Goal: Task Accomplishment & Management: Use online tool/utility

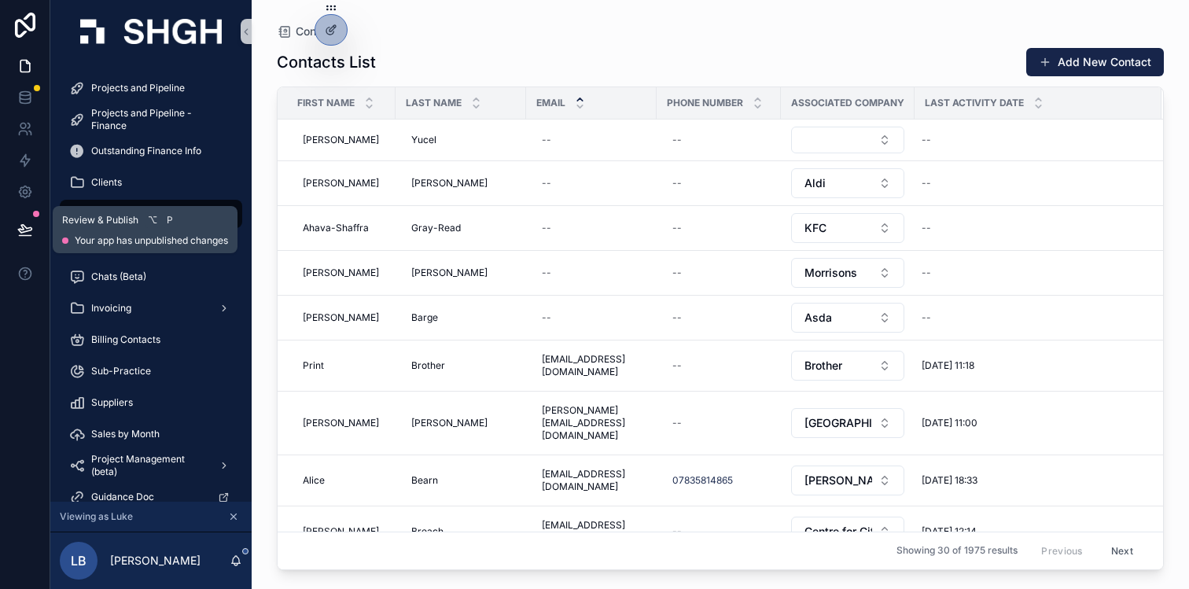
click at [26, 229] on icon at bounding box center [25, 230] width 16 height 16
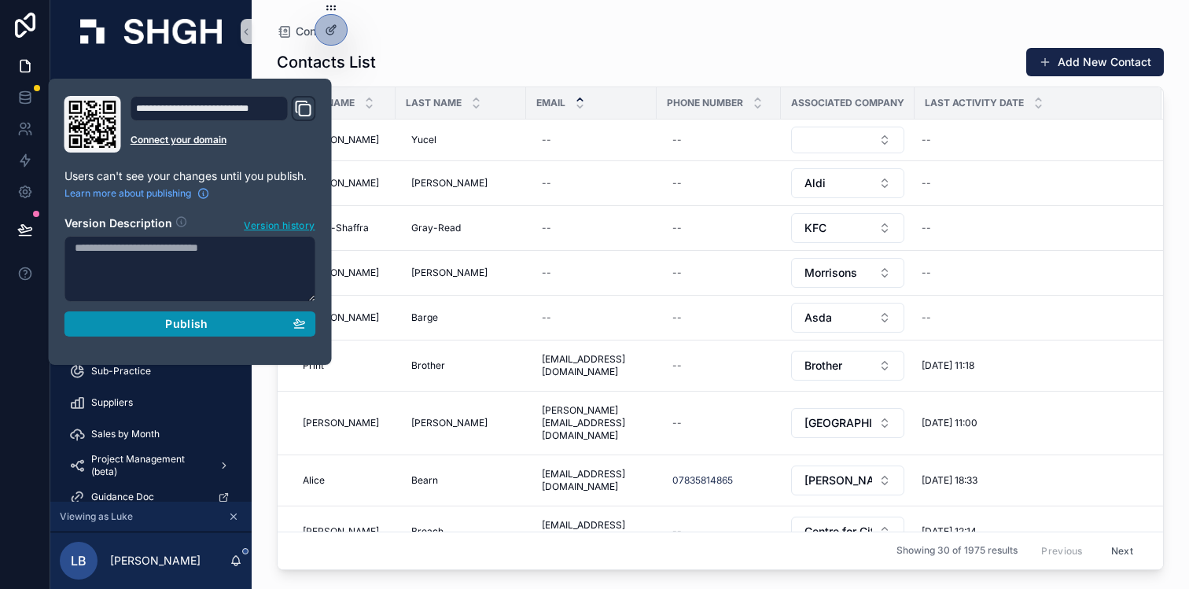
click at [143, 326] on div "Publish" at bounding box center [190, 324] width 231 height 14
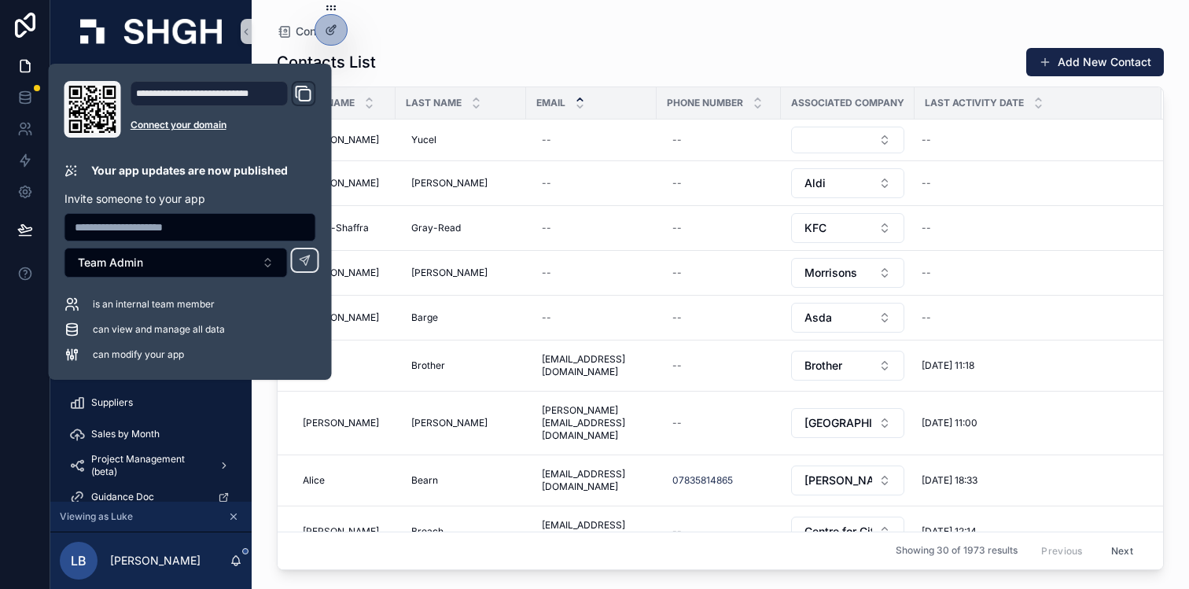
click at [500, 44] on div "Contacts List Add New Contact First Name Last Name Email Phone Number Associate…" at bounding box center [720, 304] width 887 height 533
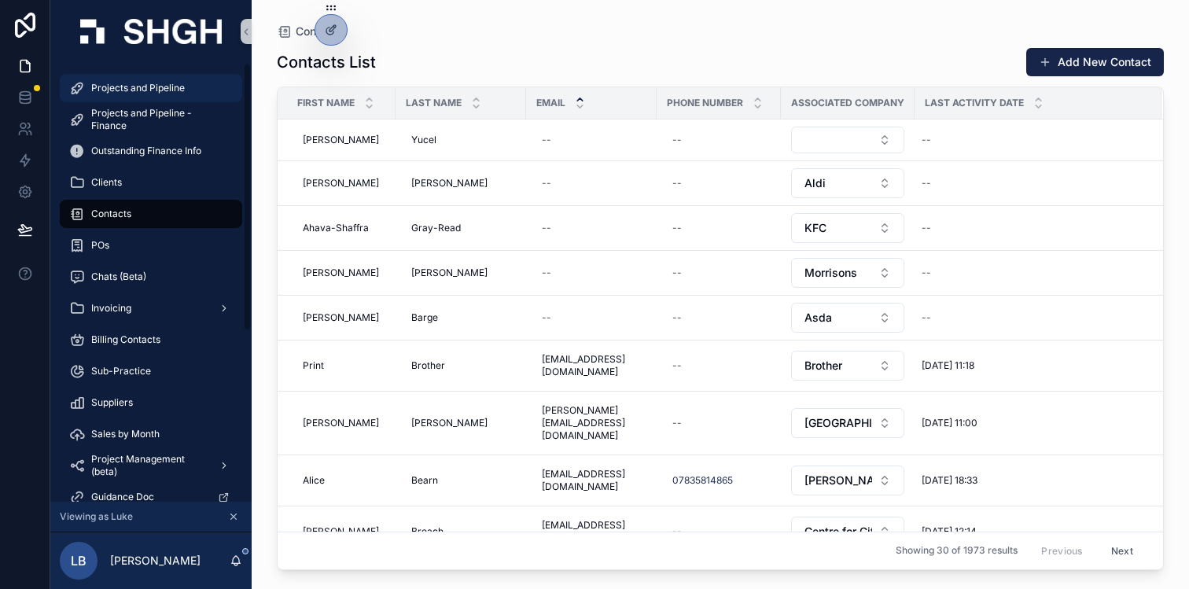
click at [138, 87] on span "Projects and Pipeline" at bounding box center [138, 88] width 94 height 13
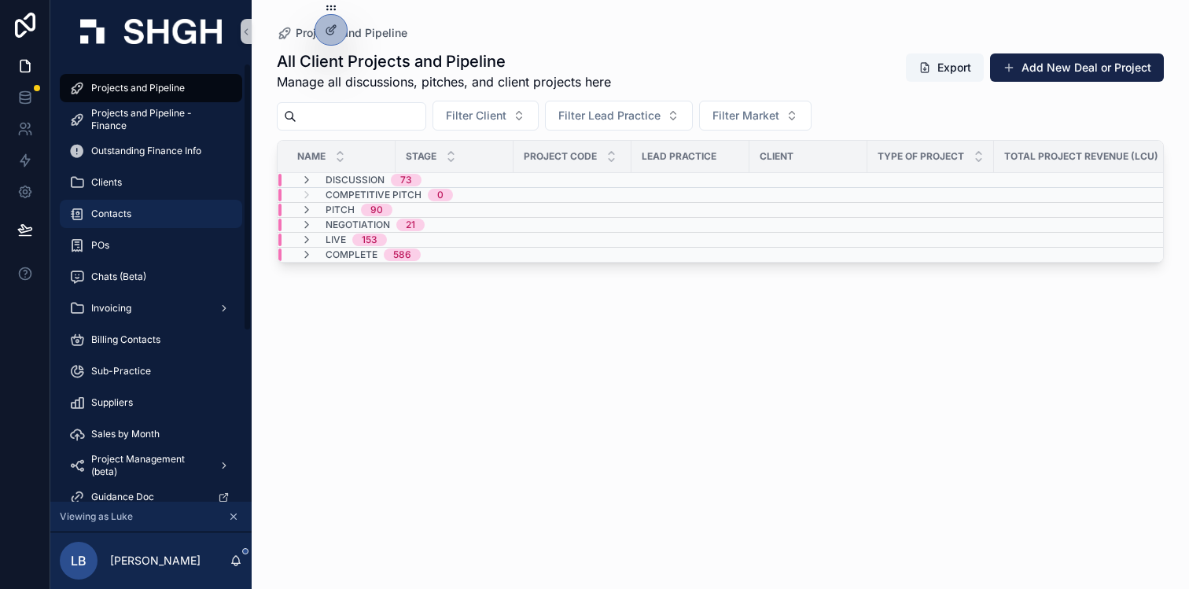
click at [160, 214] on div "Contacts" at bounding box center [151, 213] width 164 height 25
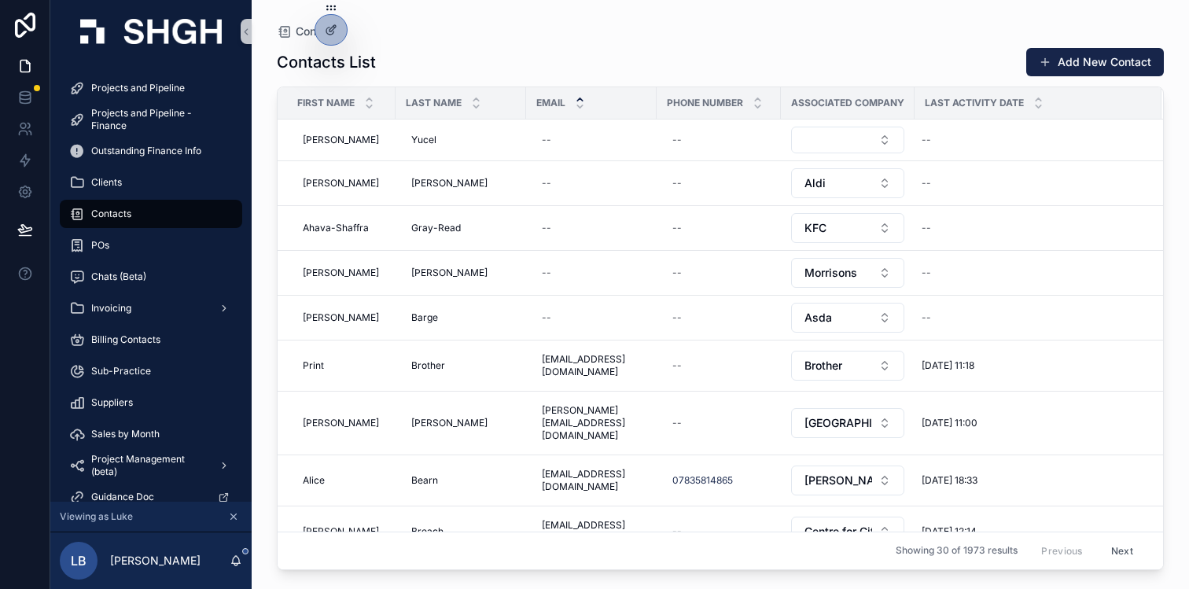
click at [727, 51] on div "Contacts List Add New Contact" at bounding box center [720, 62] width 887 height 30
click at [333, 65] on icon at bounding box center [331, 63] width 13 height 13
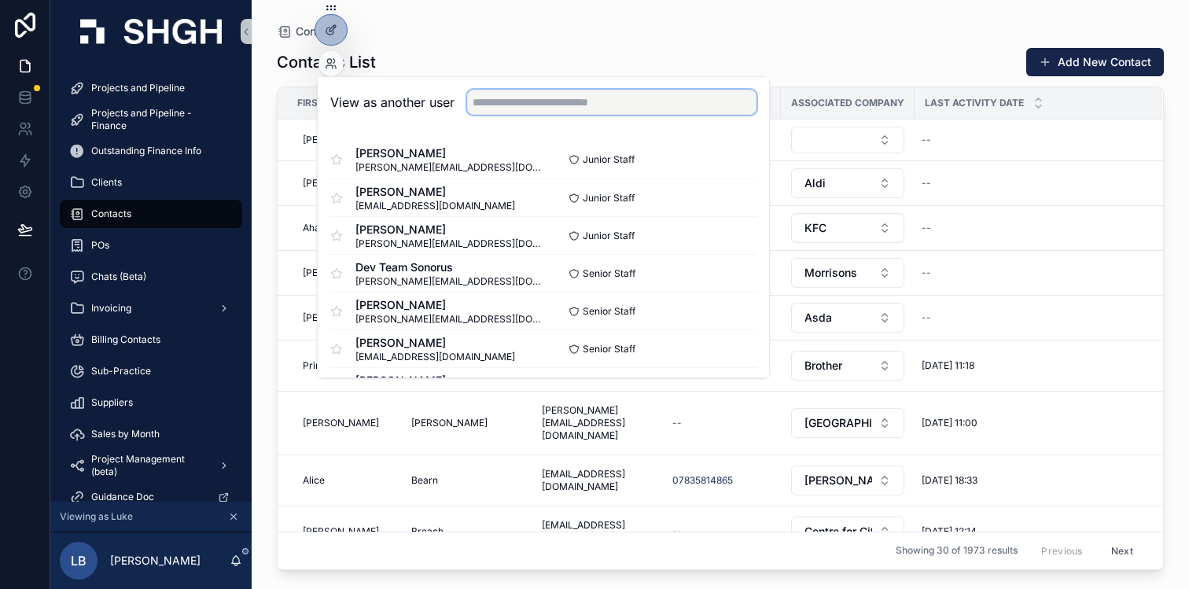
click at [509, 106] on input "text" at bounding box center [612, 102] width 290 height 25
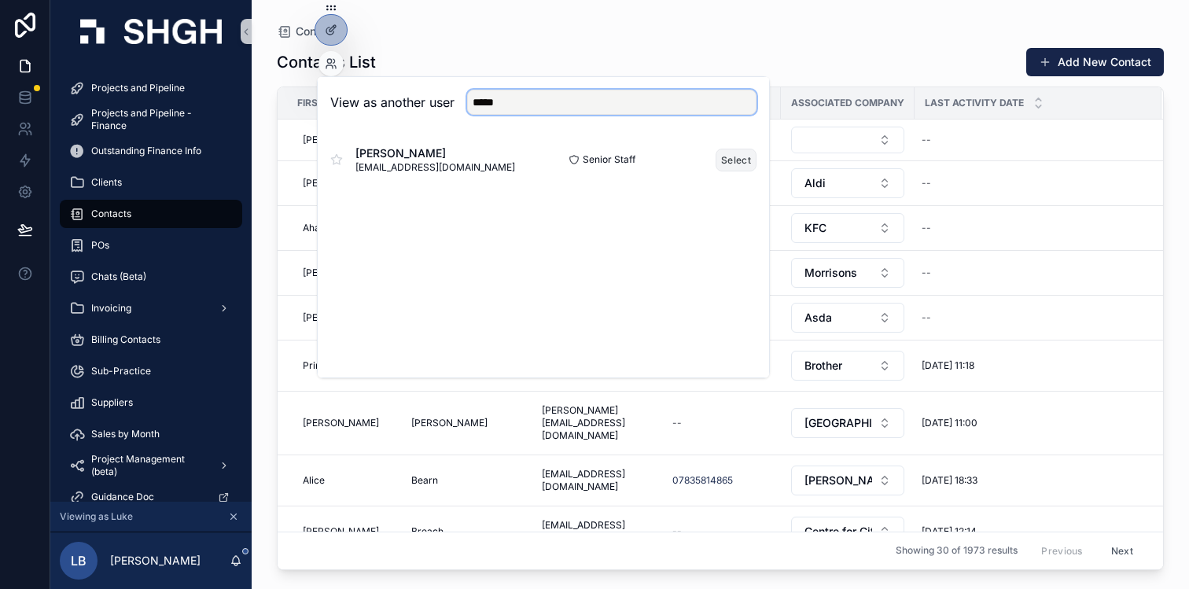
type input "*****"
click at [731, 160] on button "Select" at bounding box center [736, 160] width 41 height 23
